Goal: Task Accomplishment & Management: Use online tool/utility

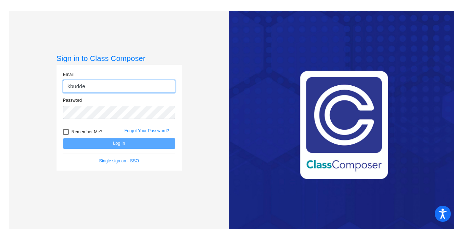
type input "[EMAIL_ADDRESS][DOMAIN_NAME]"
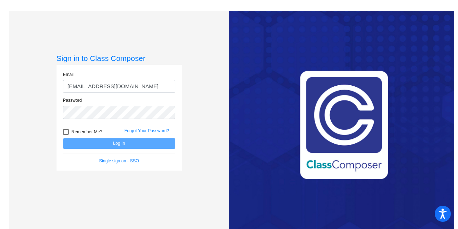
click at [69, 119] on div "Password" at bounding box center [119, 110] width 123 height 26
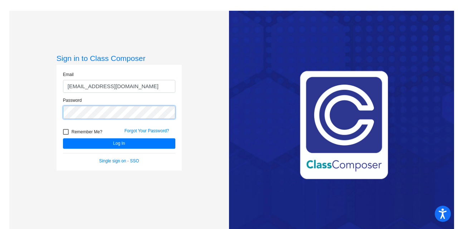
click at [63, 138] on button "Log In" at bounding box center [119, 143] width 112 height 10
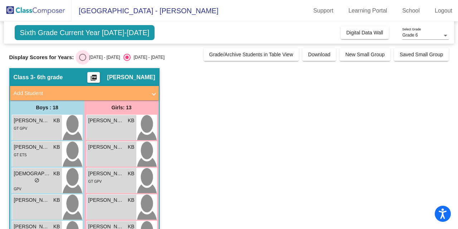
click at [82, 55] on div "Select an option" at bounding box center [82, 57] width 7 height 7
click at [82, 61] on input "[DATE] - [DATE]" at bounding box center [82, 61] width 0 height 0
radio input "true"
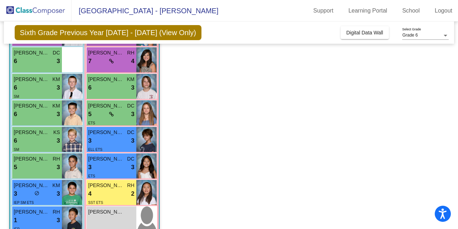
scroll to position [227, 0]
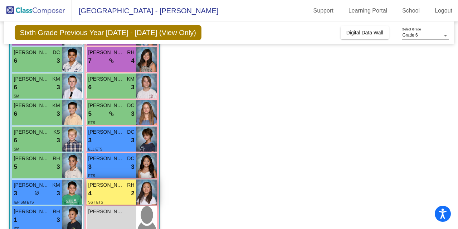
click at [108, 189] on div "4 lock do_not_disturb_alt 2" at bounding box center [111, 193] width 46 height 9
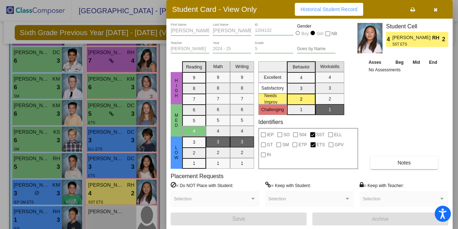
click at [303, 96] on mat-selection-list "Behavior 4 3 2 1" at bounding box center [301, 86] width 29 height 57
click at [435, 11] on icon "button" at bounding box center [436, 9] width 4 height 5
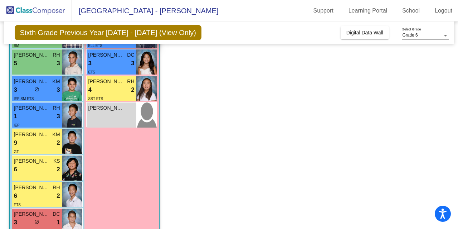
scroll to position [331, 0]
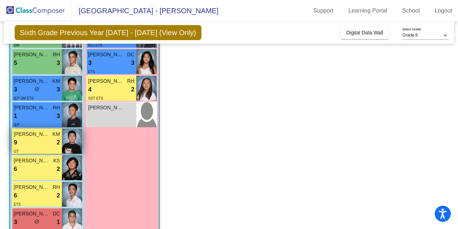
click at [26, 152] on div "GT" at bounding box center [37, 151] width 46 height 8
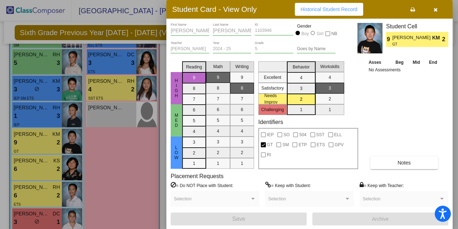
click at [435, 8] on icon "button" at bounding box center [436, 9] width 4 height 5
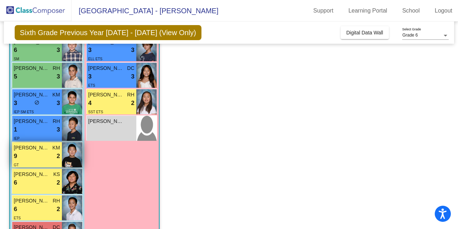
scroll to position [374, 0]
